Goal: Information Seeking & Learning: Learn about a topic

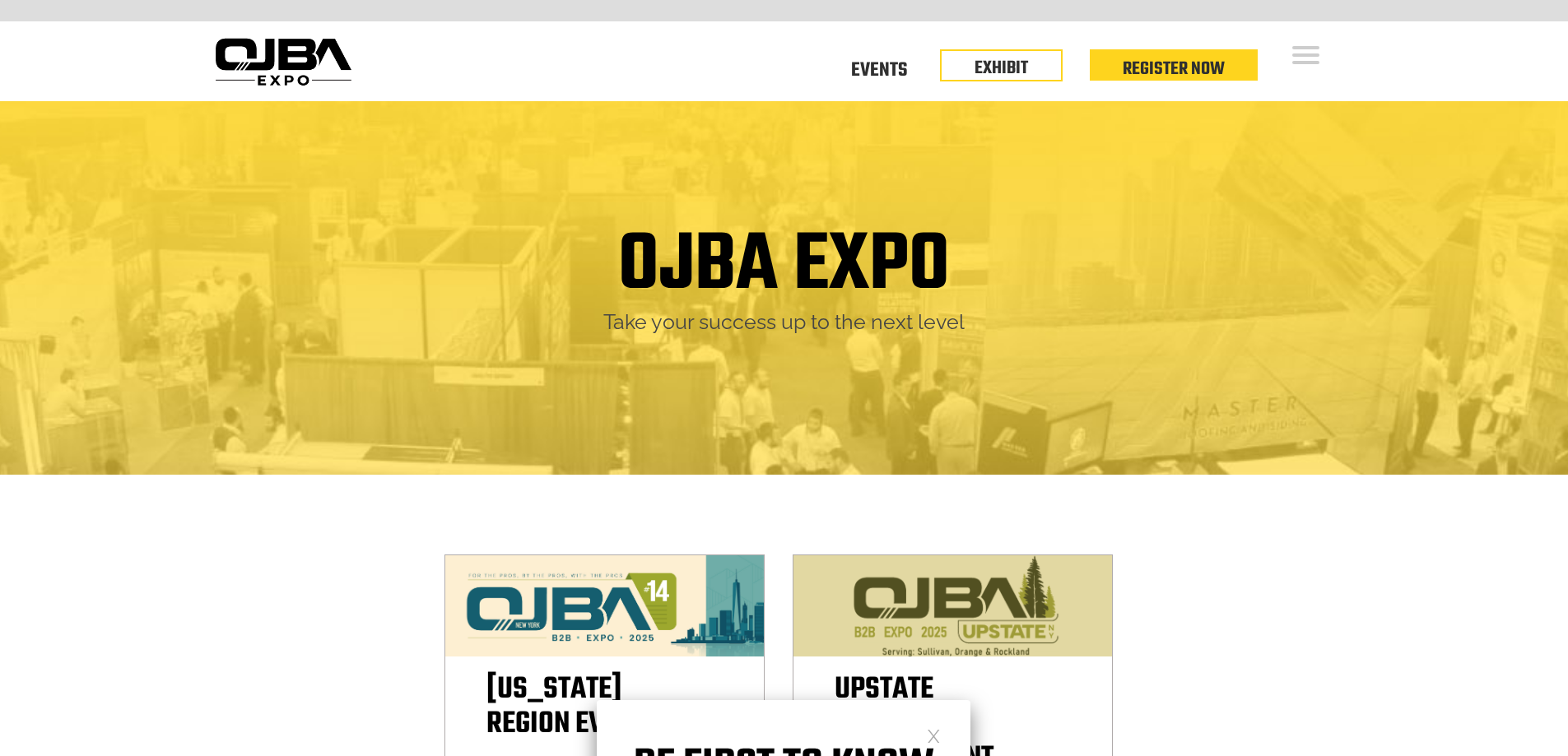
scroll to position [905, 0]
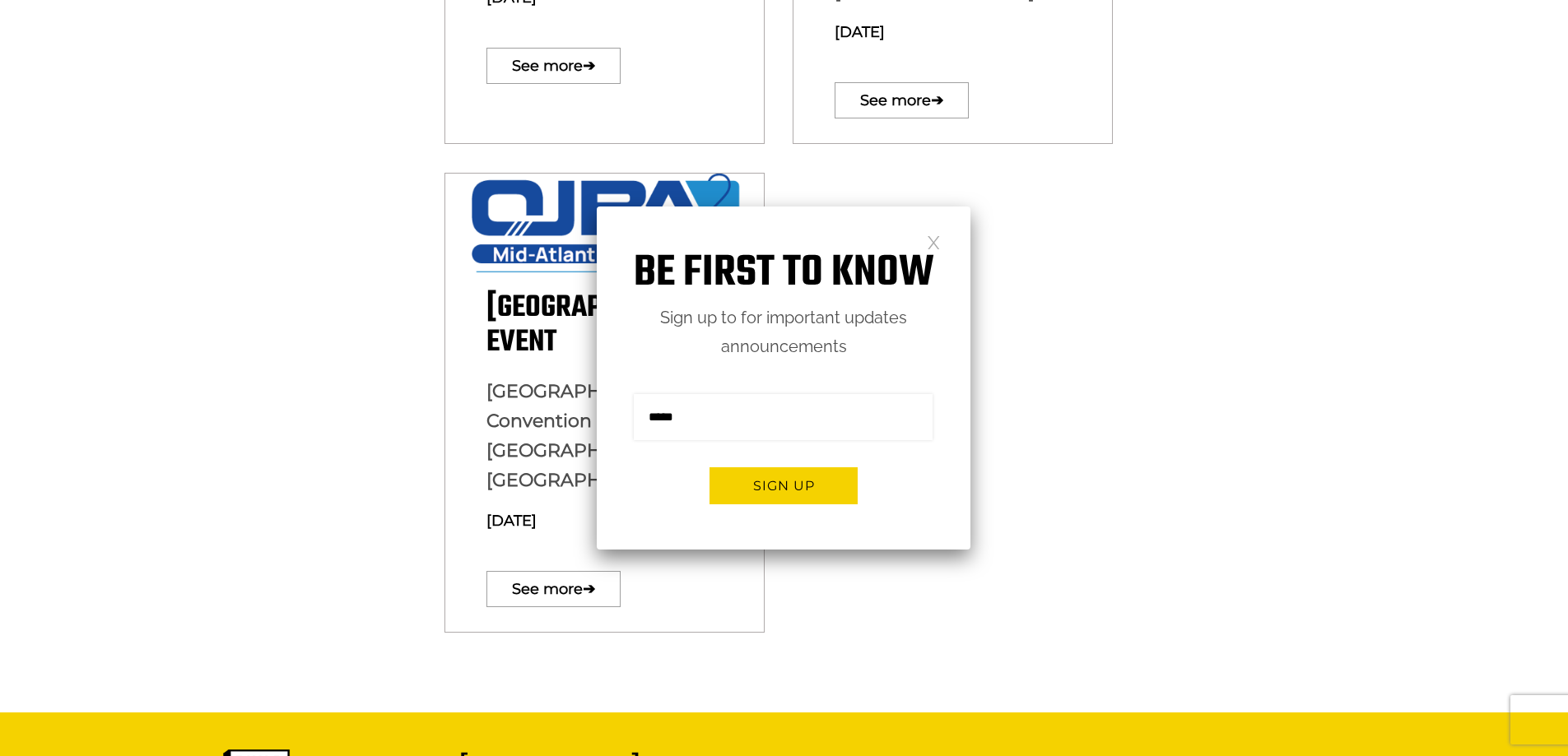
click at [935, 239] on link at bounding box center [933, 241] width 14 height 14
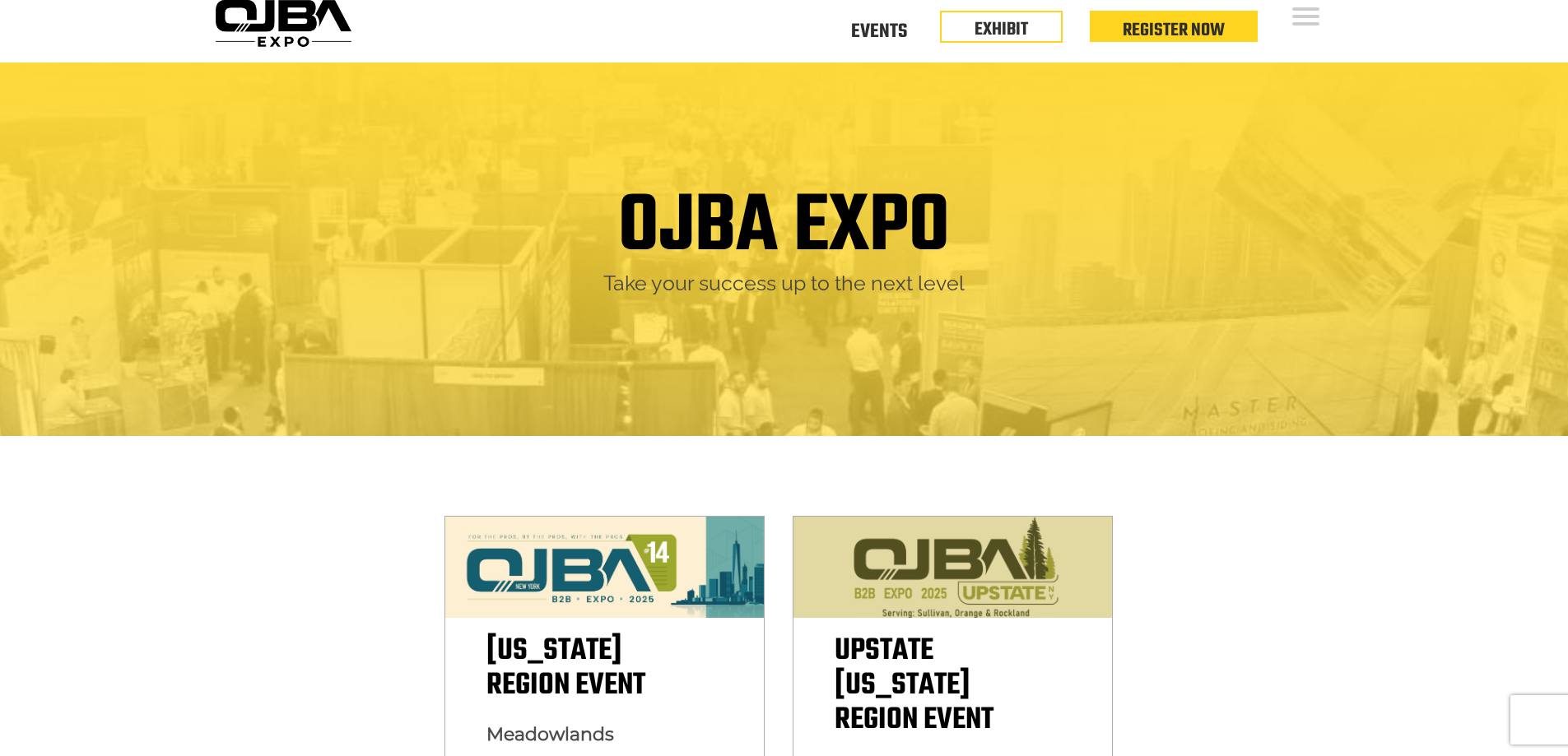
scroll to position [0, 0]
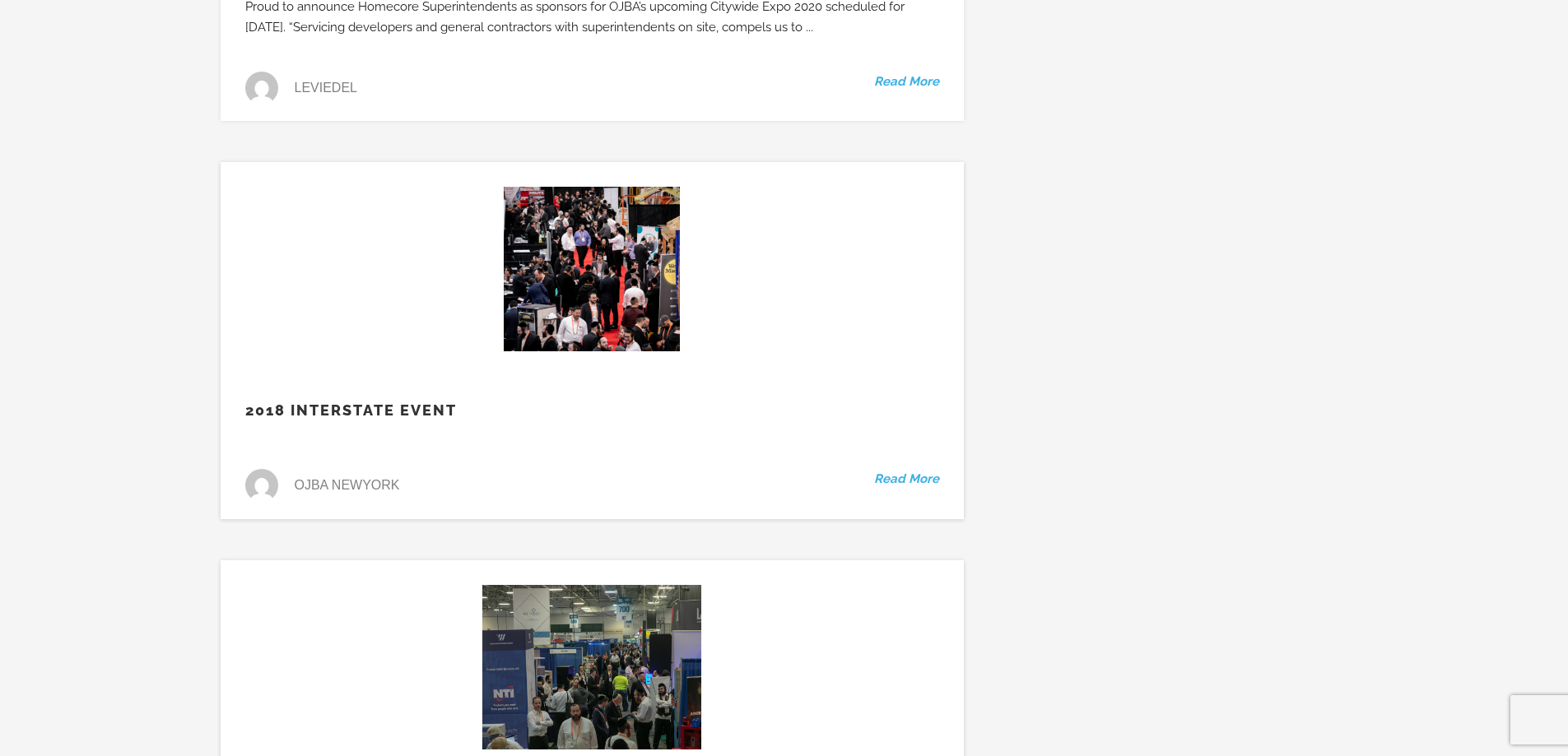
scroll to position [30767, 0]
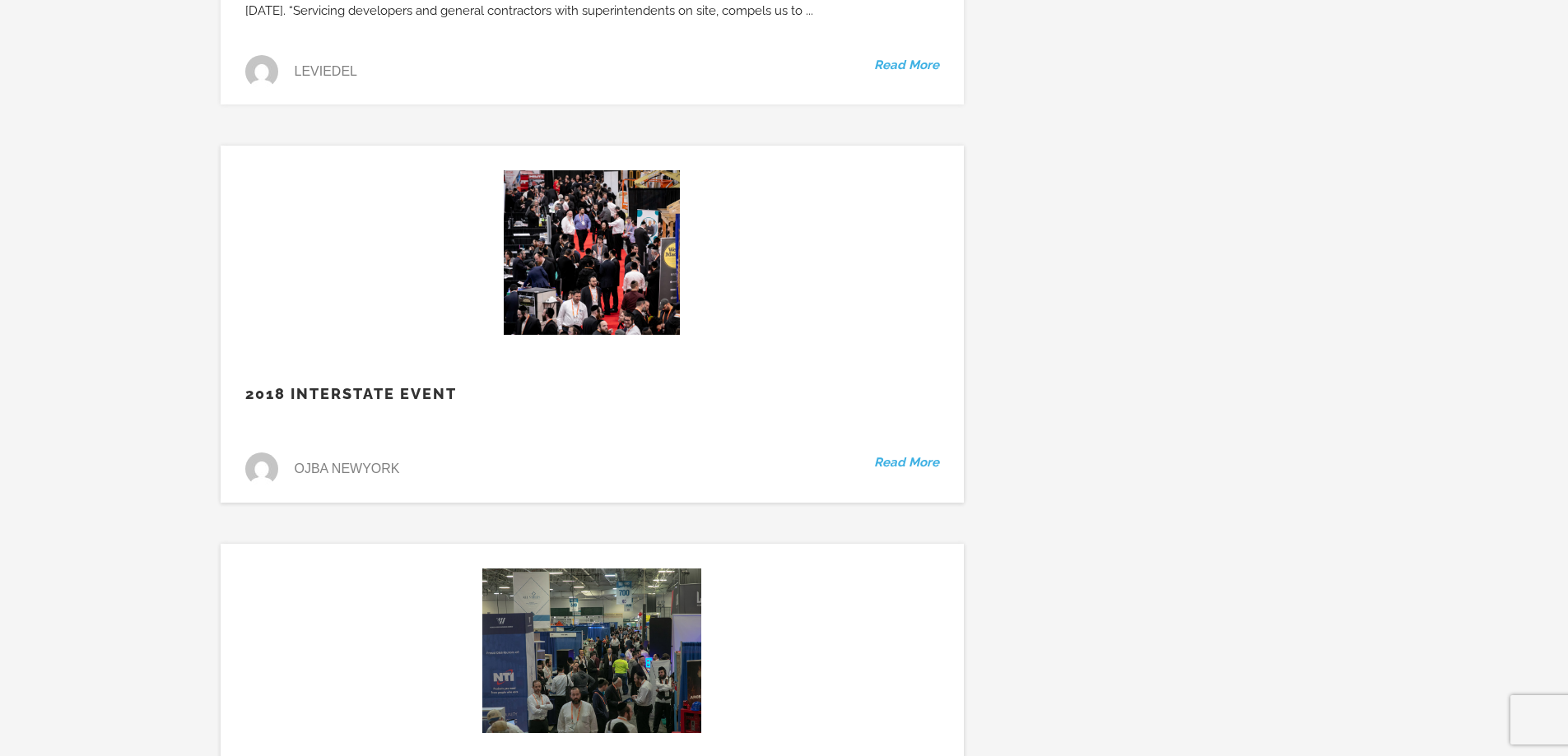
drag, startPoint x: 899, startPoint y: 653, endPoint x: 894, endPoint y: 636, distance: 17.7
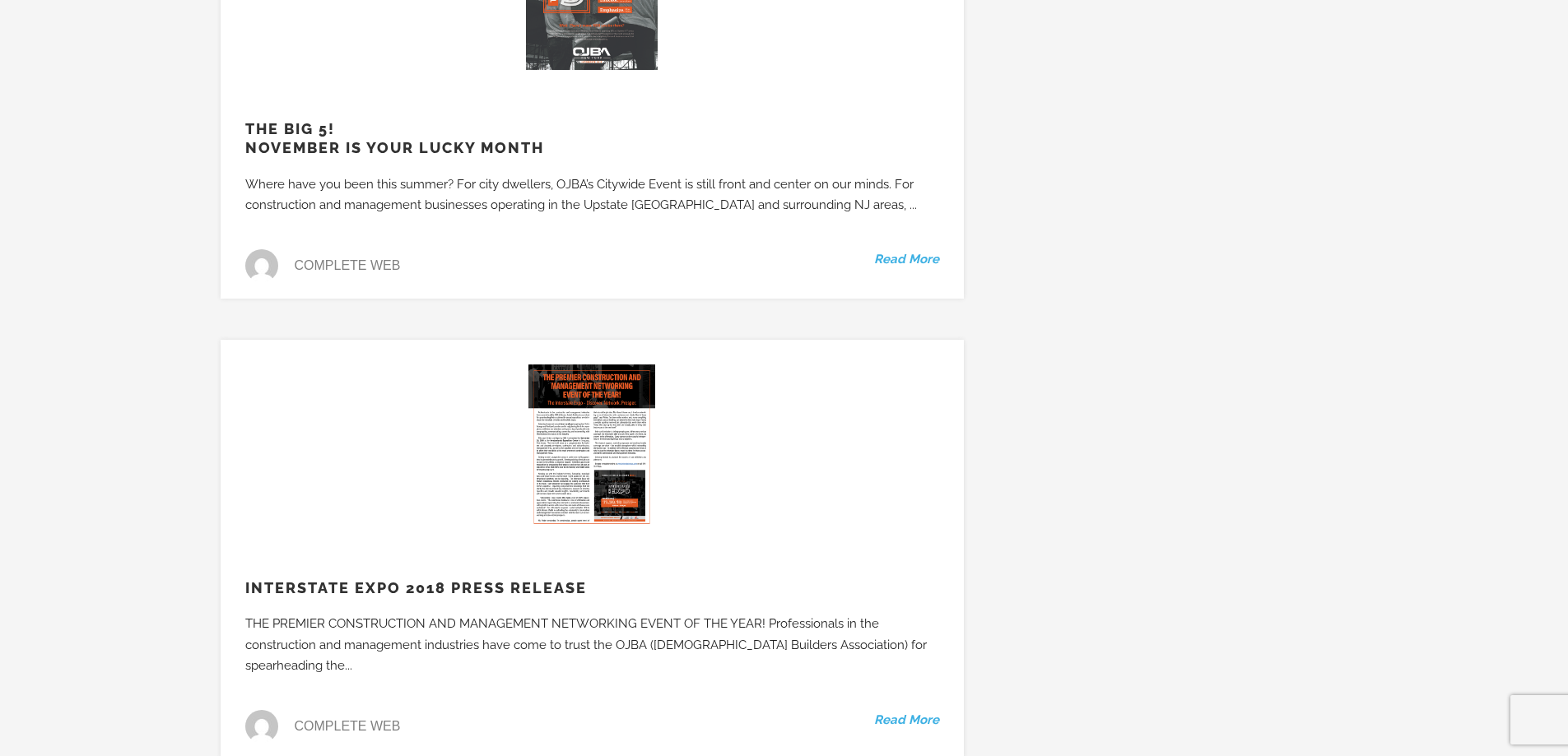
scroll to position [17439, 0]
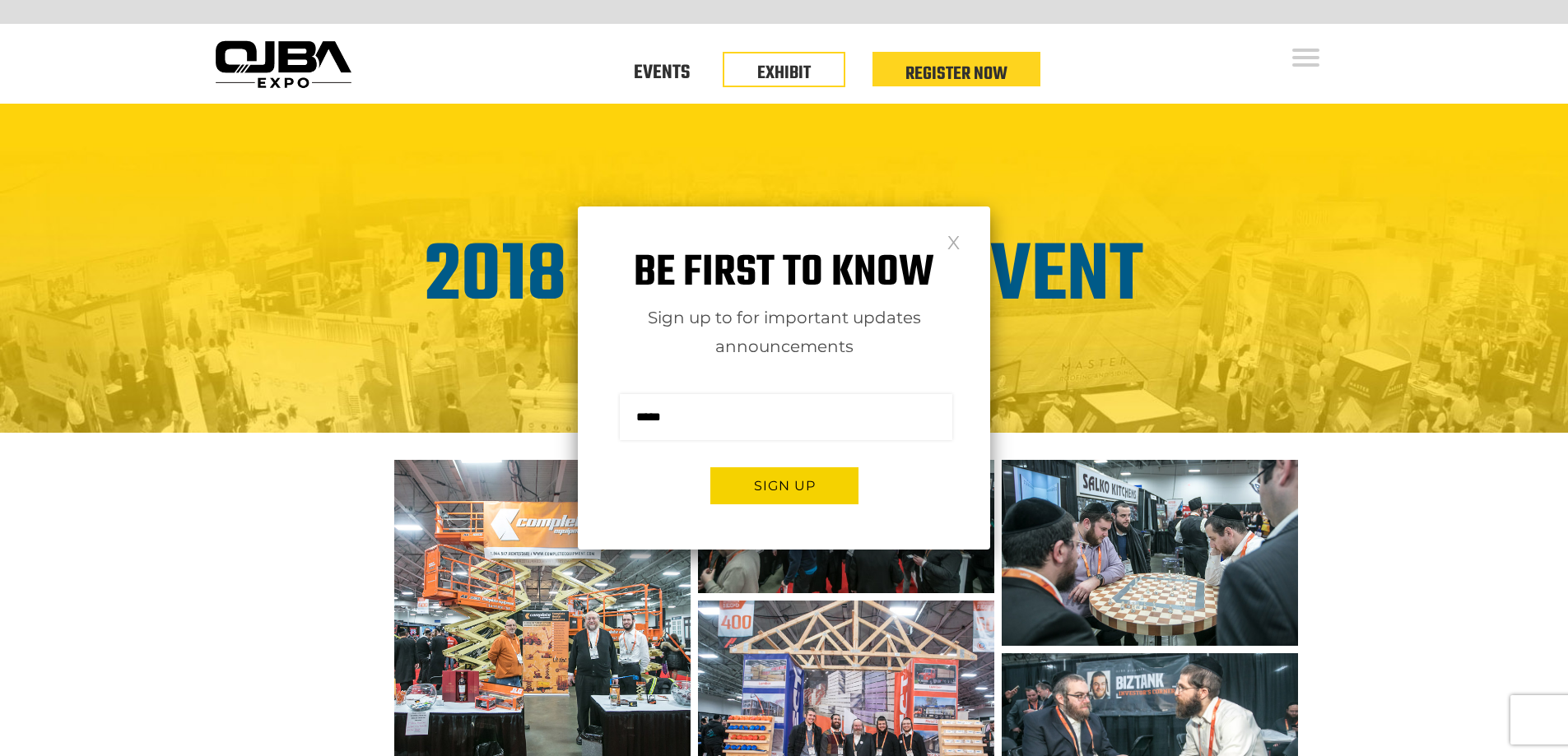
click at [958, 241] on link at bounding box center [953, 241] width 14 height 14
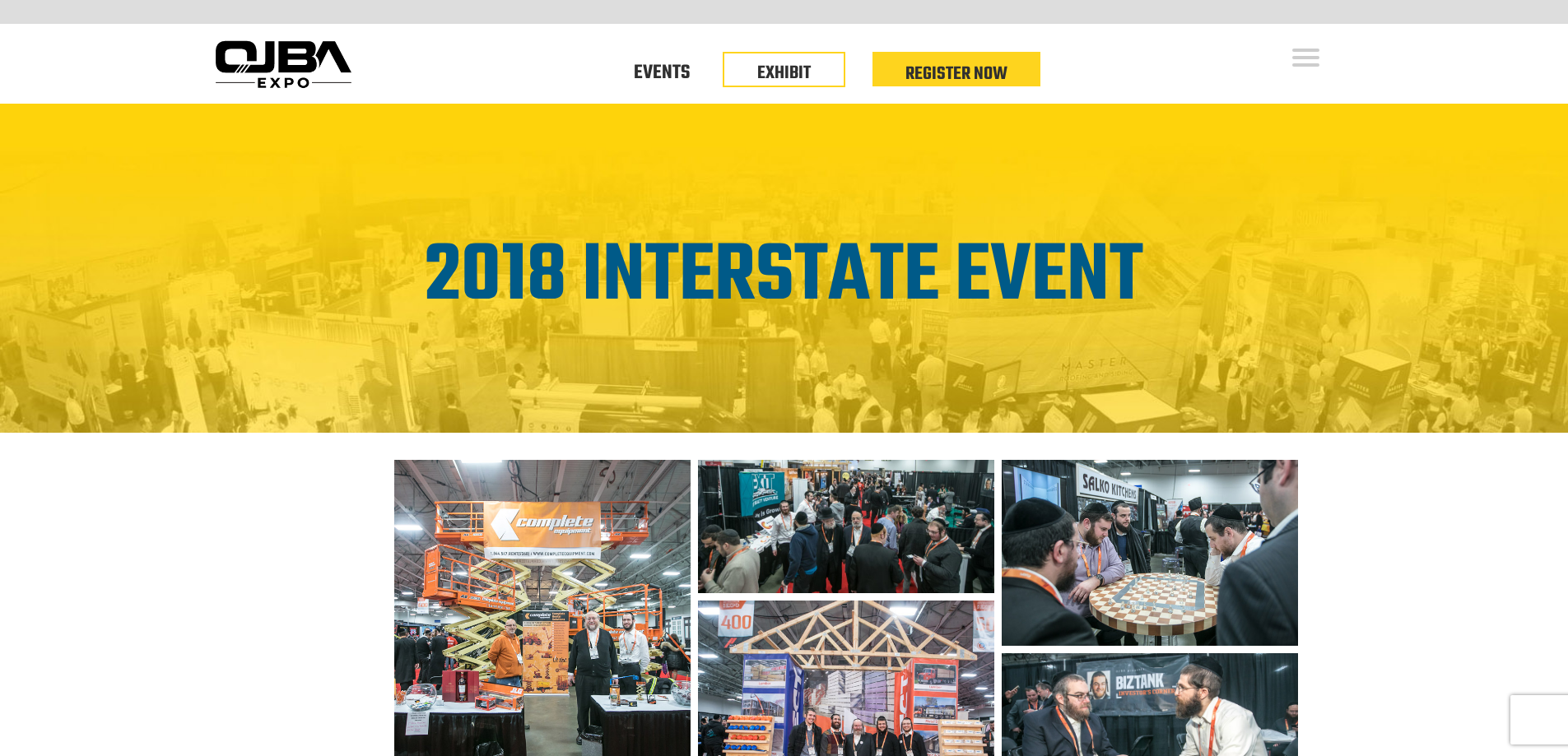
click at [602, 515] on img at bounding box center [542, 627] width 296 height 334
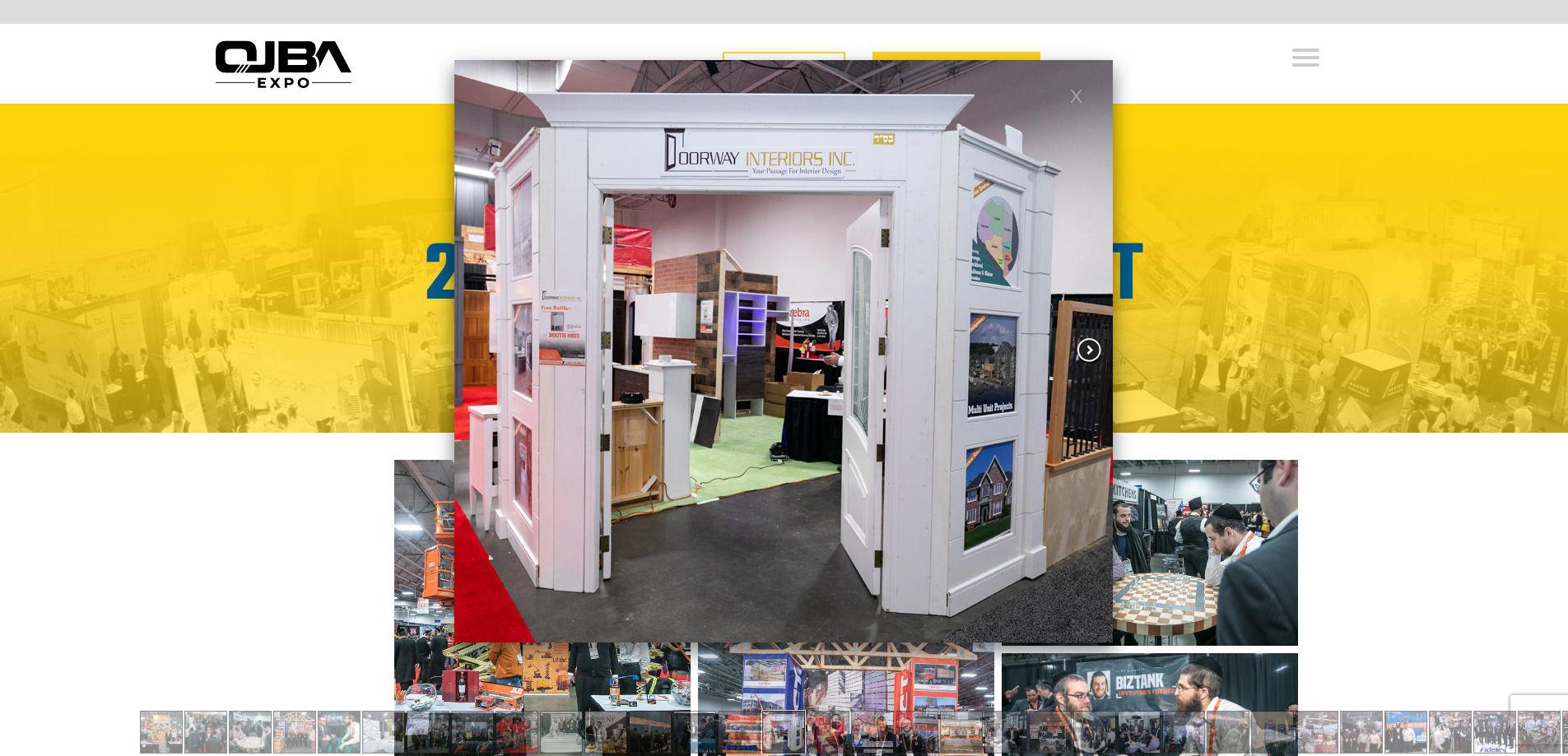
click at [1082, 342] on span at bounding box center [1090, 351] width 30 height 28
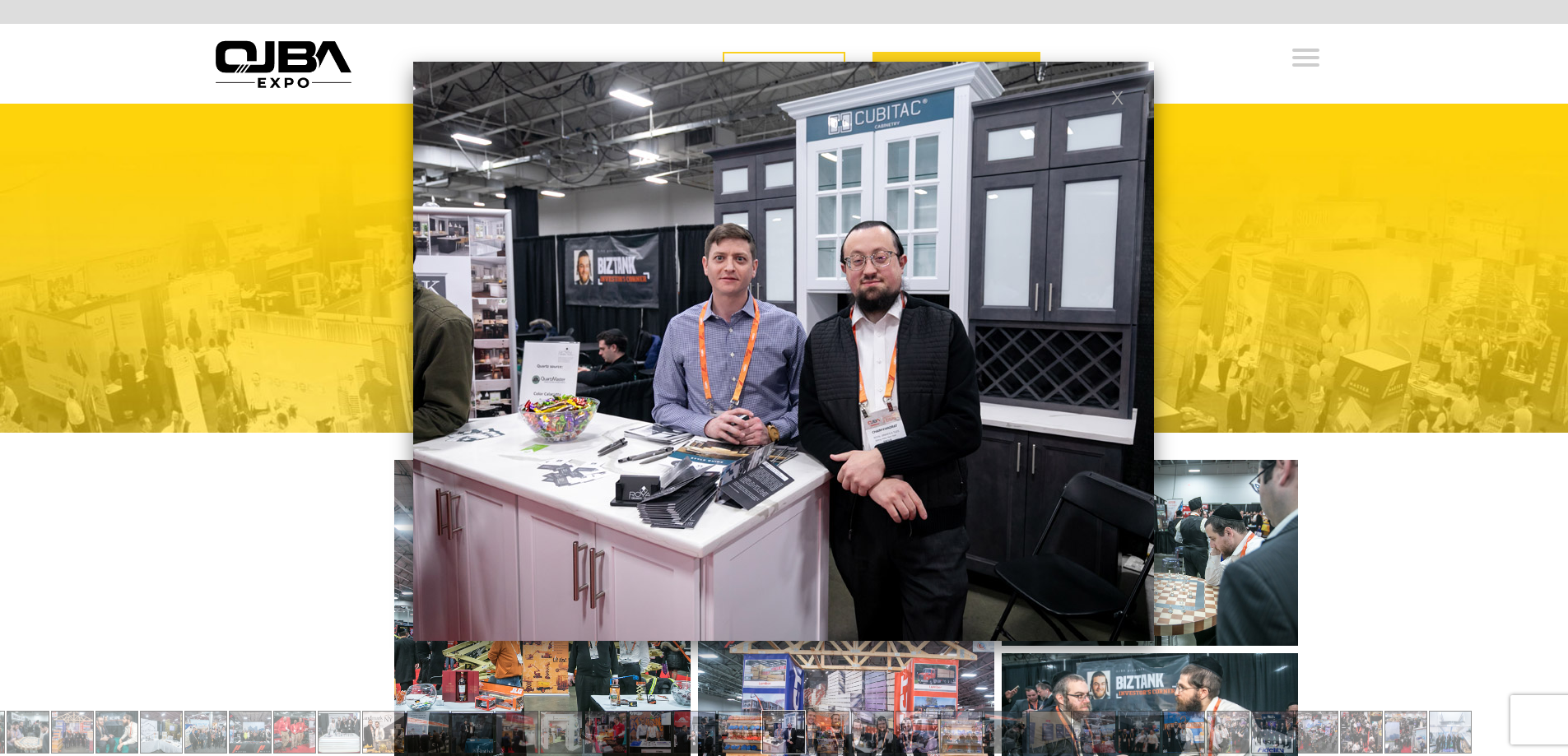
drag, startPoint x: 1500, startPoint y: 443, endPoint x: 1956, endPoint y: 440, distance: 456.0
click at [1131, 342] on span at bounding box center [1131, 351] width 30 height 28
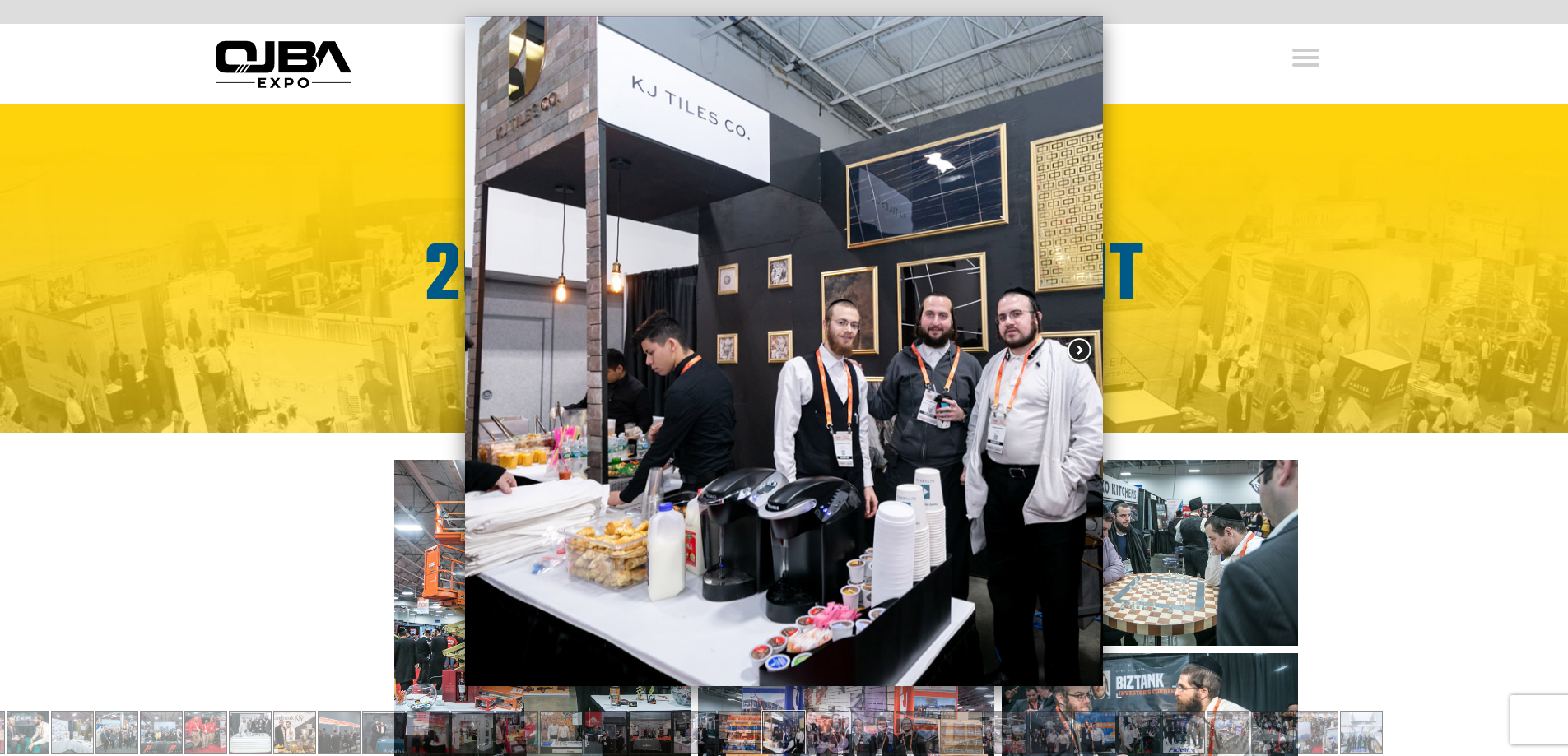
click at [1082, 332] on link at bounding box center [975, 351] width 255 height 402
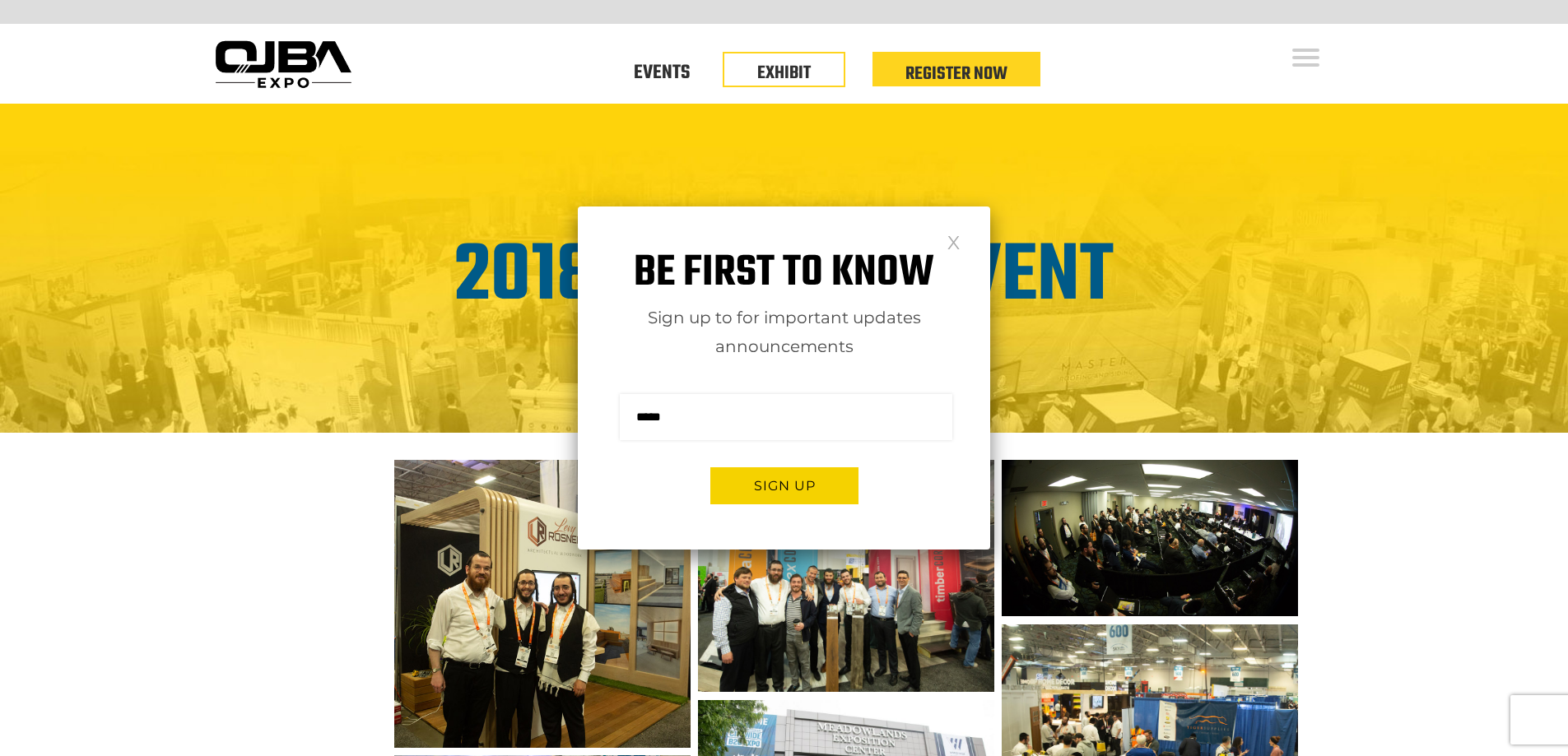
click at [965, 237] on div "Be first to know Sign up to for important updates announcements Sign me up for …" at bounding box center [784, 378] width 413 height 343
click at [958, 242] on link at bounding box center [953, 241] width 14 height 14
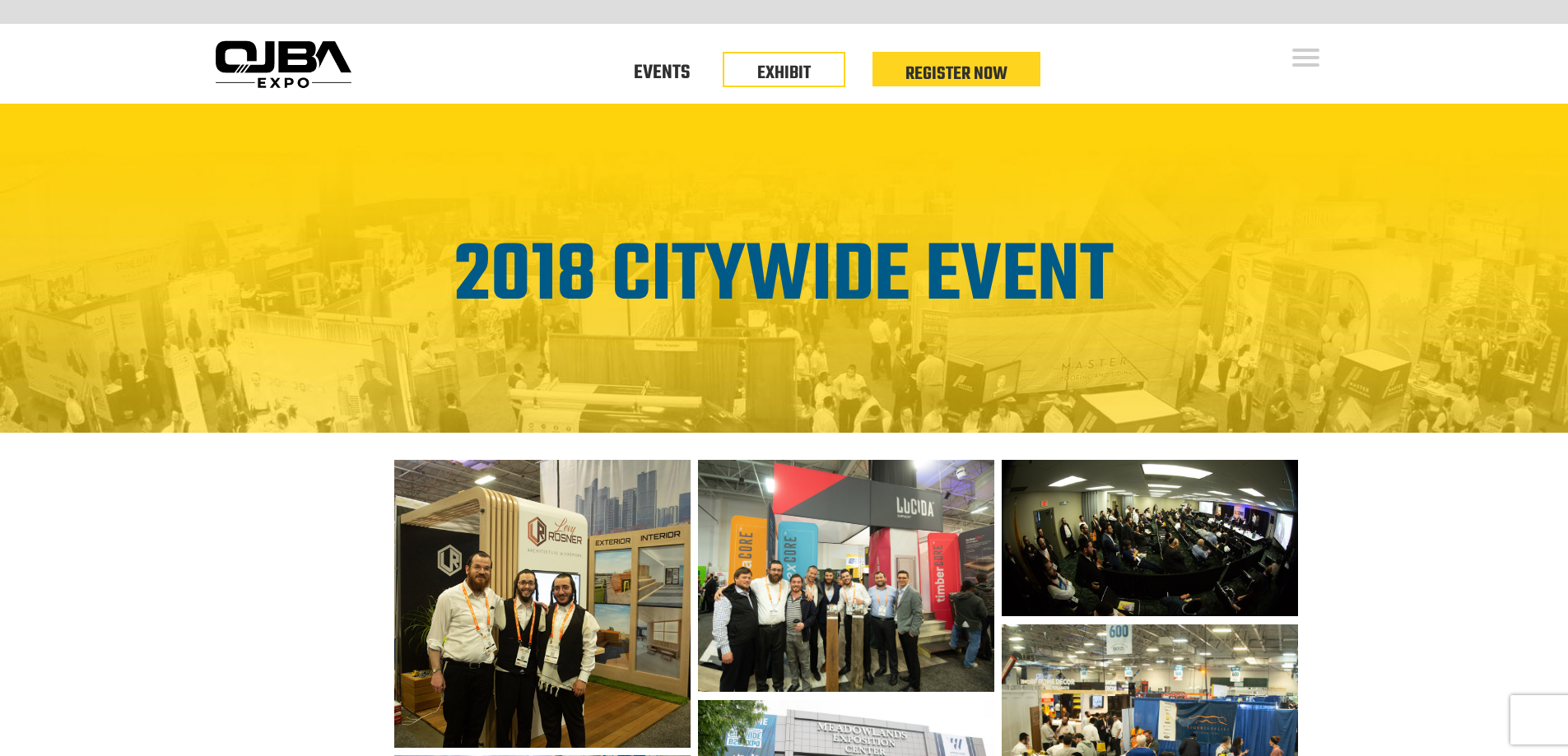
click at [600, 519] on img at bounding box center [542, 603] width 296 height 288
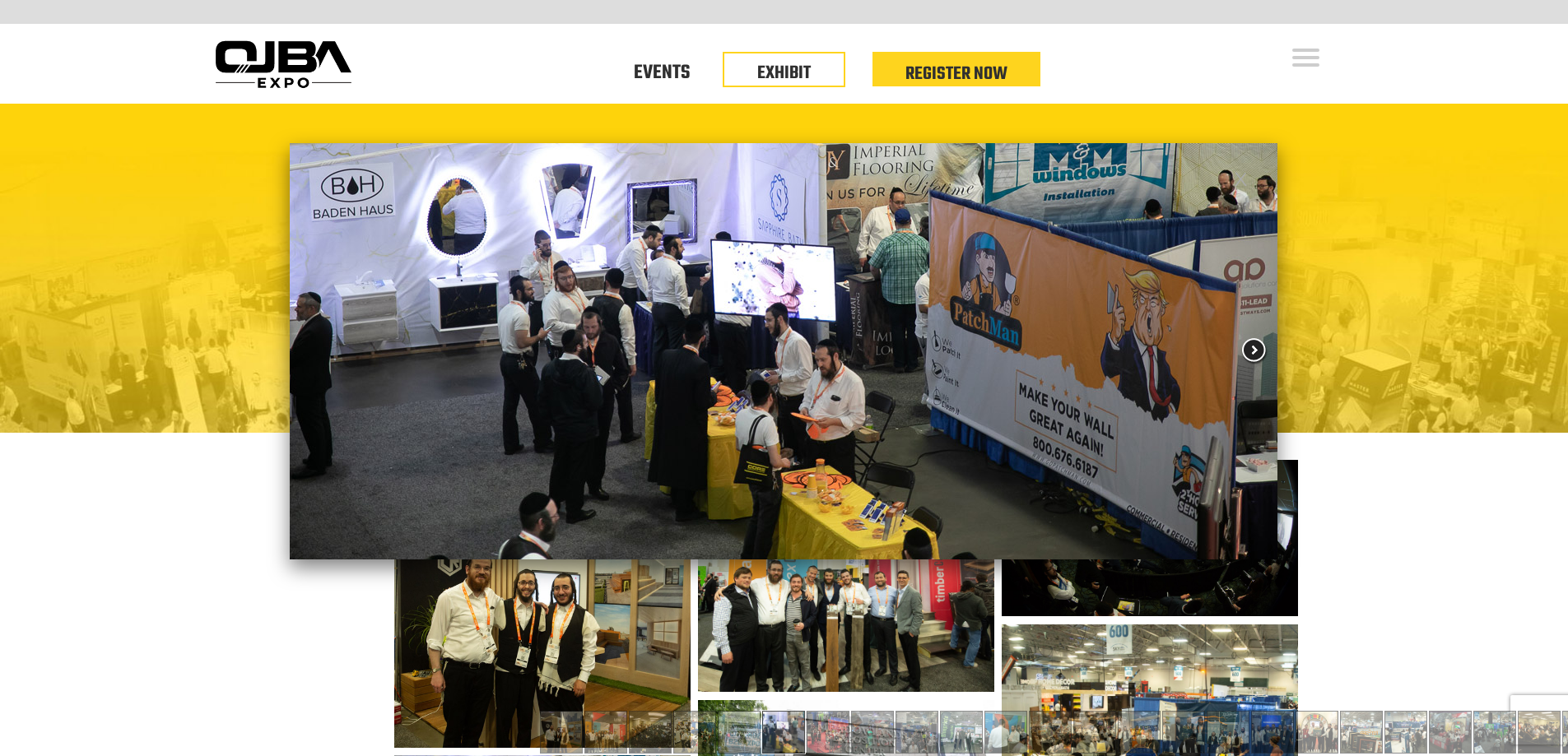
click at [1250, 349] on span at bounding box center [1254, 351] width 30 height 28
